Goal: Check status: Check status

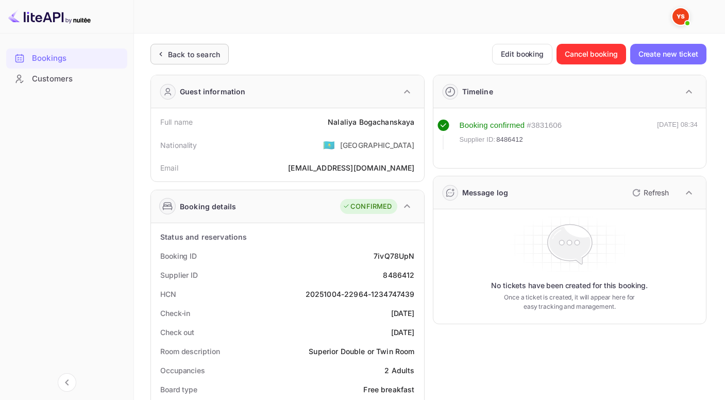
click at [184, 45] on div "Back to search" at bounding box center [190, 54] width 78 height 21
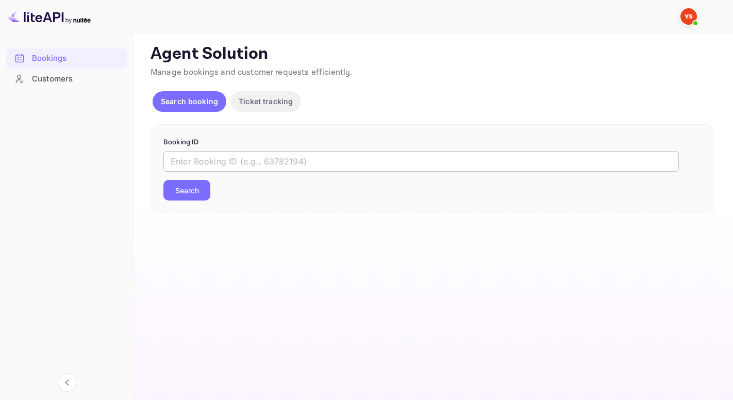
click at [238, 158] on input "text" at bounding box center [421, 161] width 516 height 21
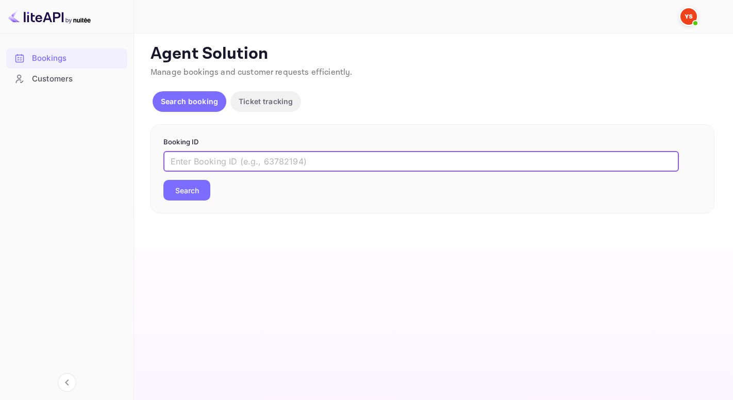
type input "v"
paste input "9546681"
type input "9546681"
click at [163, 180] on button "Search" at bounding box center [186, 190] width 47 height 21
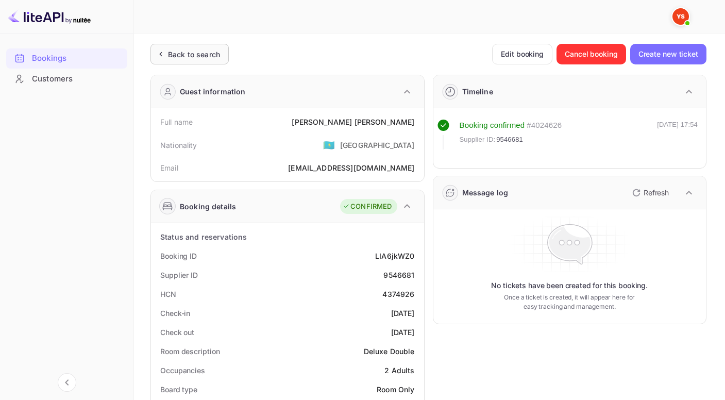
click at [158, 49] on icon at bounding box center [160, 54] width 11 height 10
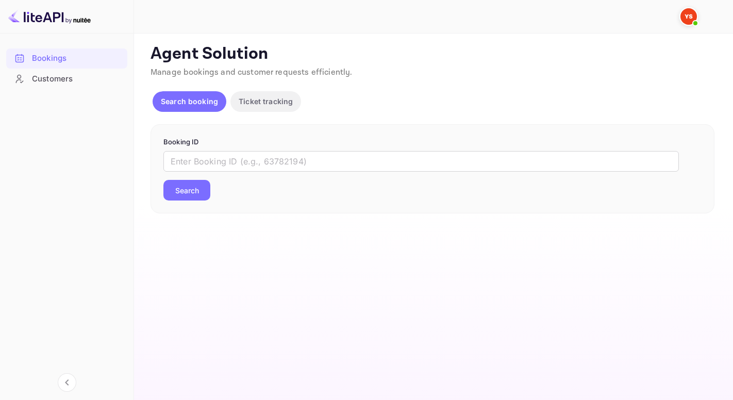
click at [223, 147] on form "Booking ID ​ Search" at bounding box center [432, 169] width 538 height 64
drag, startPoint x: 223, startPoint y: 161, endPoint x: 227, endPoint y: 154, distance: 7.9
click at [223, 161] on input "text" at bounding box center [421, 161] width 516 height 21
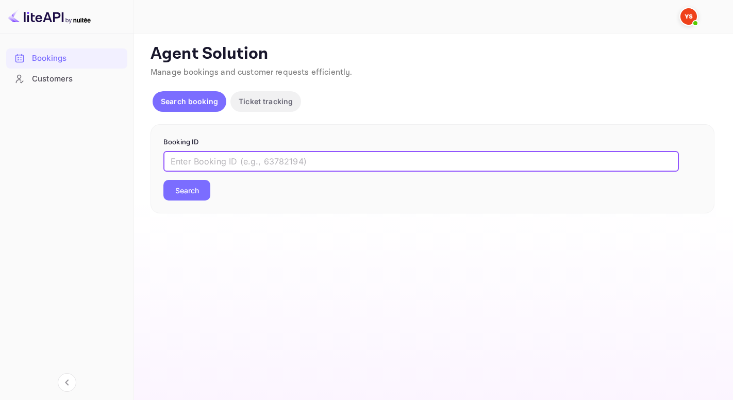
paste input "9683588"
click at [163, 180] on button "Search" at bounding box center [186, 190] width 47 height 21
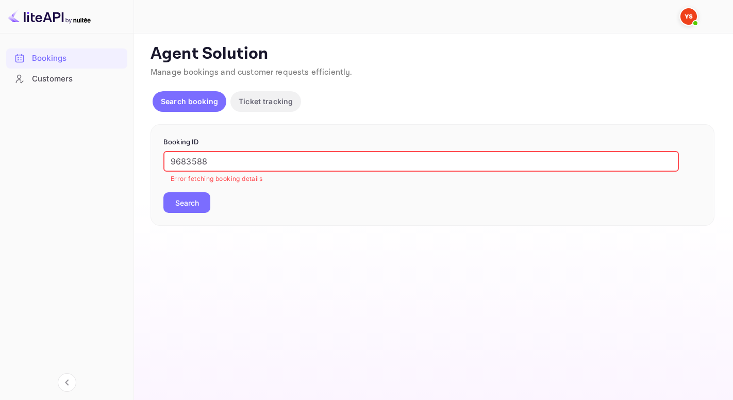
drag, startPoint x: 171, startPoint y: 161, endPoint x: 180, endPoint y: 170, distance: 12.4
click at [172, 162] on input "9683588" at bounding box center [421, 161] width 516 height 21
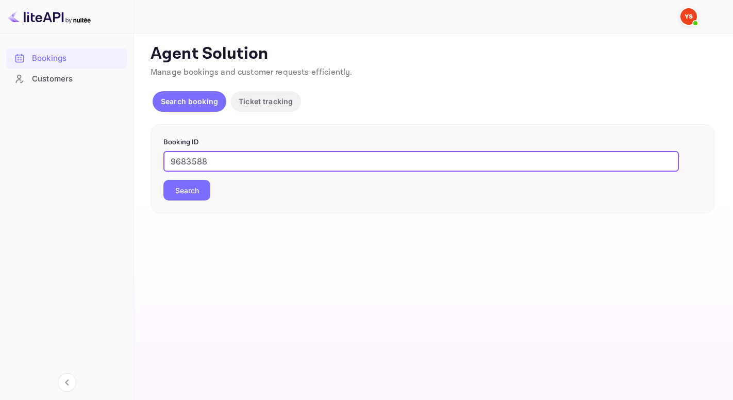
type input "9683588"
click at [181, 193] on button "Search" at bounding box center [186, 190] width 47 height 21
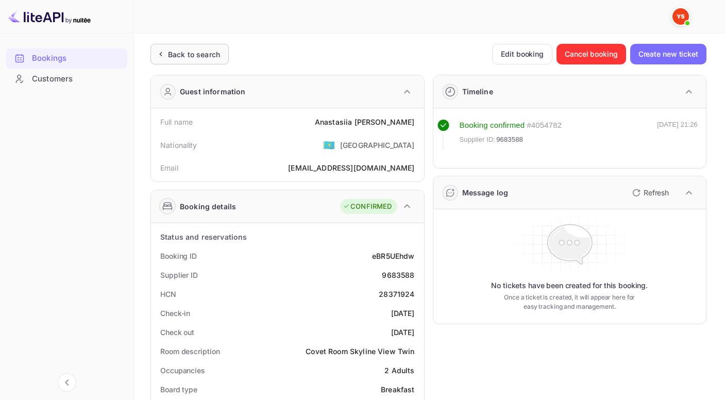
click at [170, 51] on div "Back to search" at bounding box center [194, 54] width 52 height 11
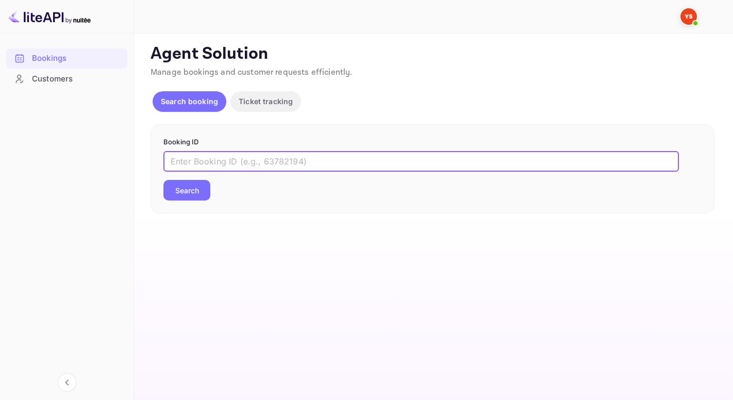
click at [205, 171] on input "text" at bounding box center [421, 161] width 516 height 21
paste input "9592308"
click at [163, 180] on button "Search" at bounding box center [186, 190] width 47 height 21
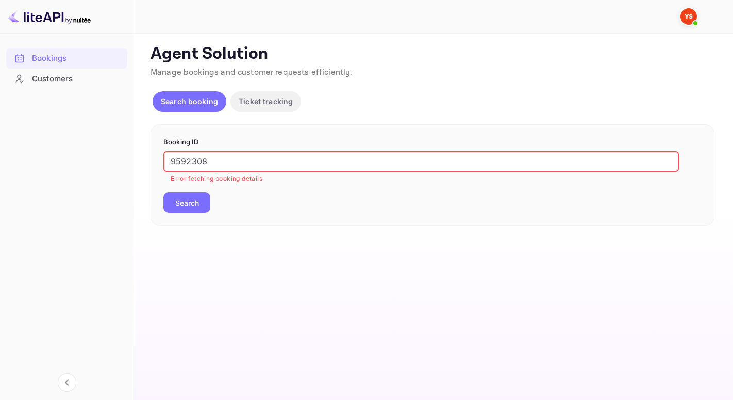
click at [174, 161] on input "9592308" at bounding box center [421, 161] width 516 height 21
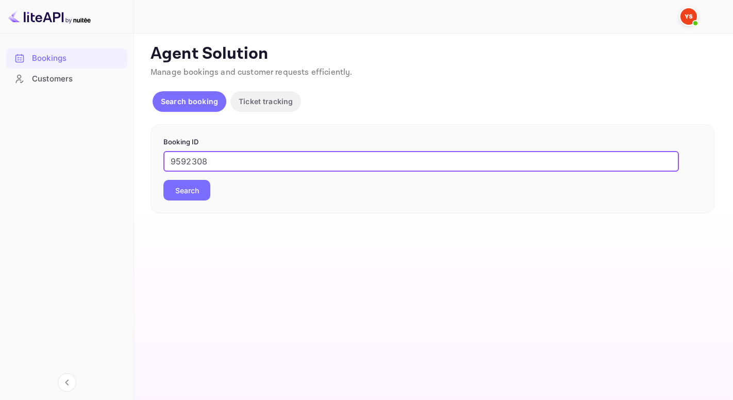
type input "9592308"
click at [163, 180] on button "Search" at bounding box center [186, 190] width 47 height 21
